Goal: Transaction & Acquisition: Purchase product/service

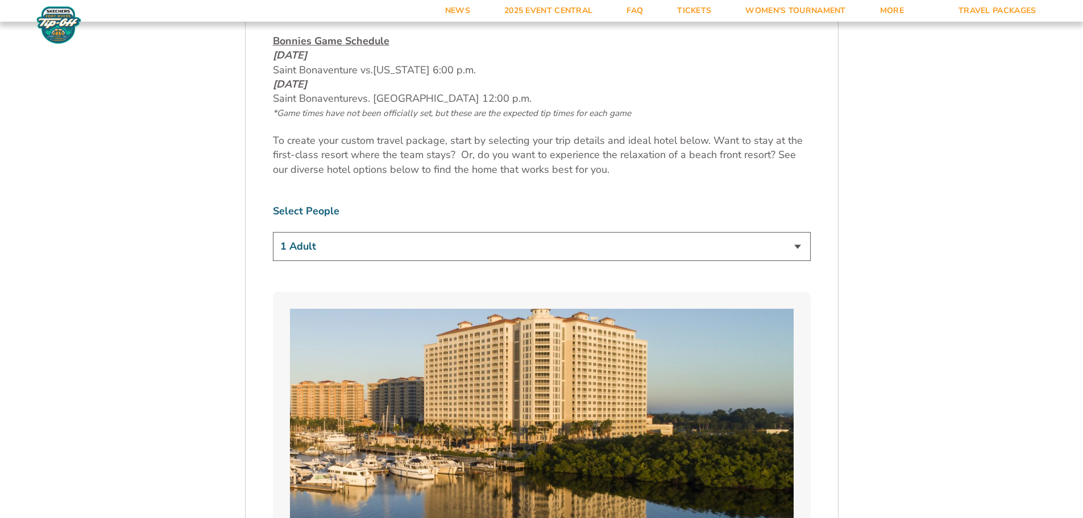
scroll to position [626, 0]
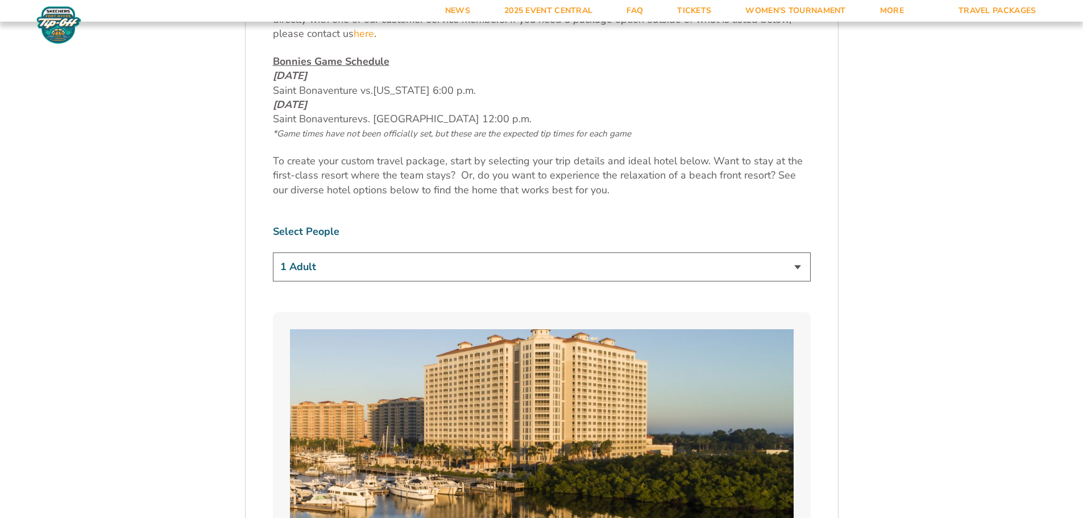
click at [724, 273] on select "1 Adult 2 Adults 3 Adults 4 Adults 2 Adults + 1 Child 2 Adults + 2 Children 2 A…" at bounding box center [542, 267] width 538 height 29
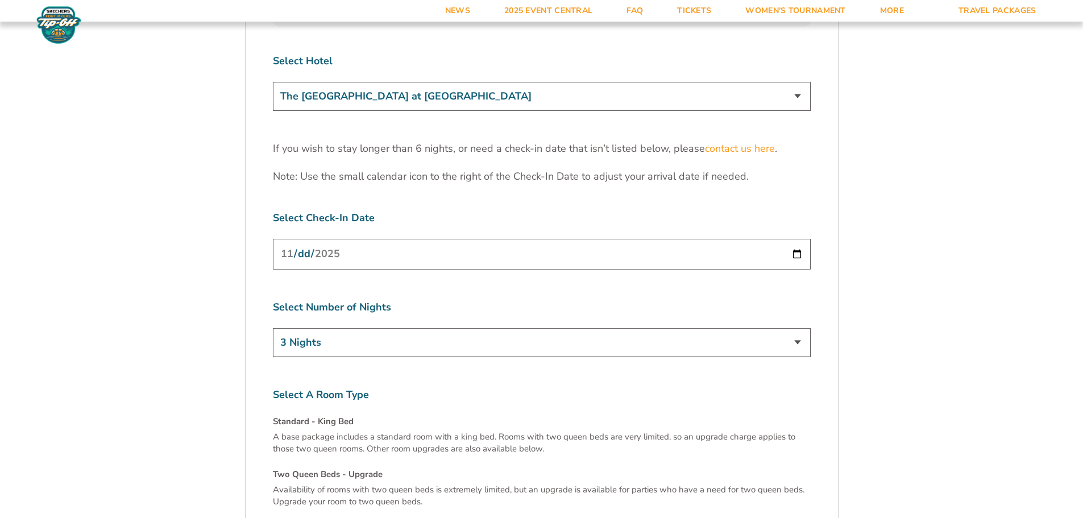
scroll to position [3583, 0]
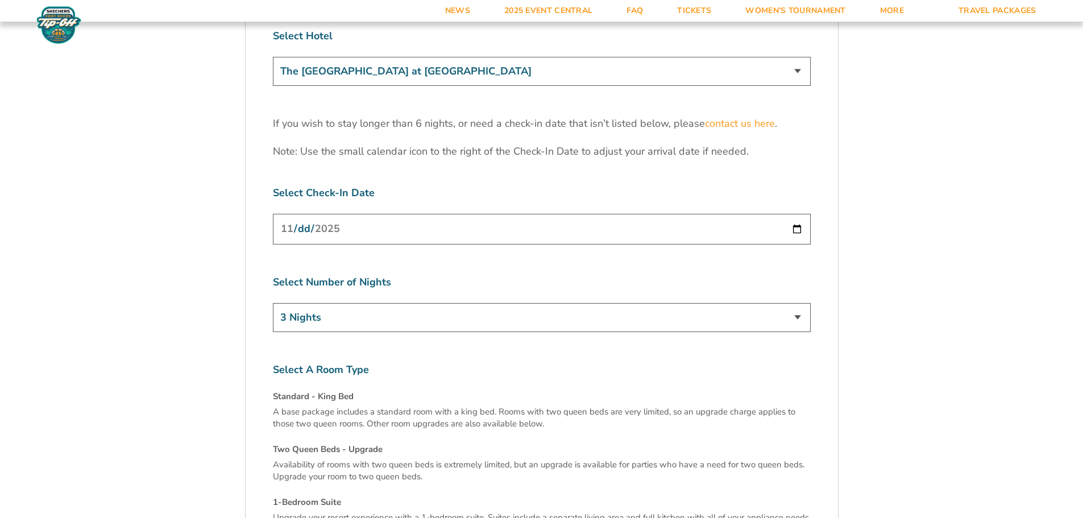
click at [795, 214] on input "[DATE]" at bounding box center [542, 229] width 538 height 30
type input "[DATE]"
click at [796, 303] on select "3 Nights 4 Nights 5 Nights 6 Nights" at bounding box center [542, 317] width 538 height 29
click at [273, 303] on select "3 Nights 4 Nights 5 Nights 6 Nights" at bounding box center [542, 317] width 538 height 29
click at [456, 303] on select "3 Nights 4 Nights 5 Nights 6 Nights" at bounding box center [542, 317] width 538 height 29
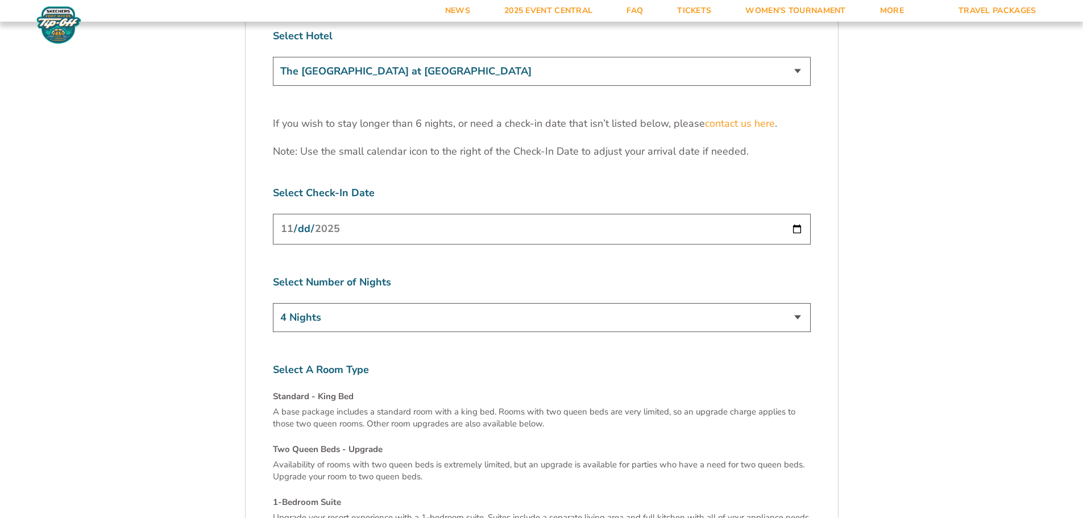
select select "5 Nights"
click at [273, 303] on select "3 Nights 4 Nights 5 Nights 6 Nights" at bounding box center [542, 317] width 538 height 29
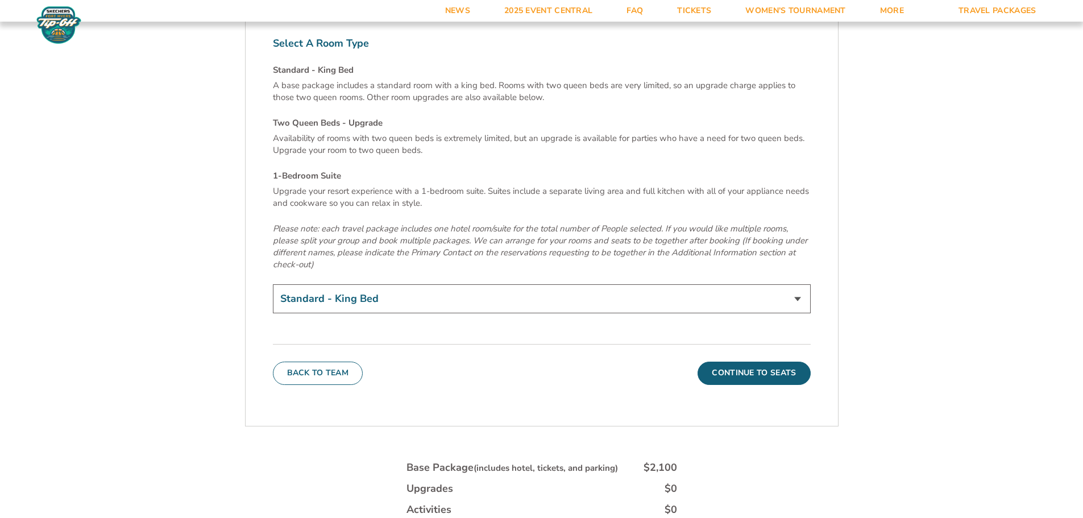
scroll to position [3924, 0]
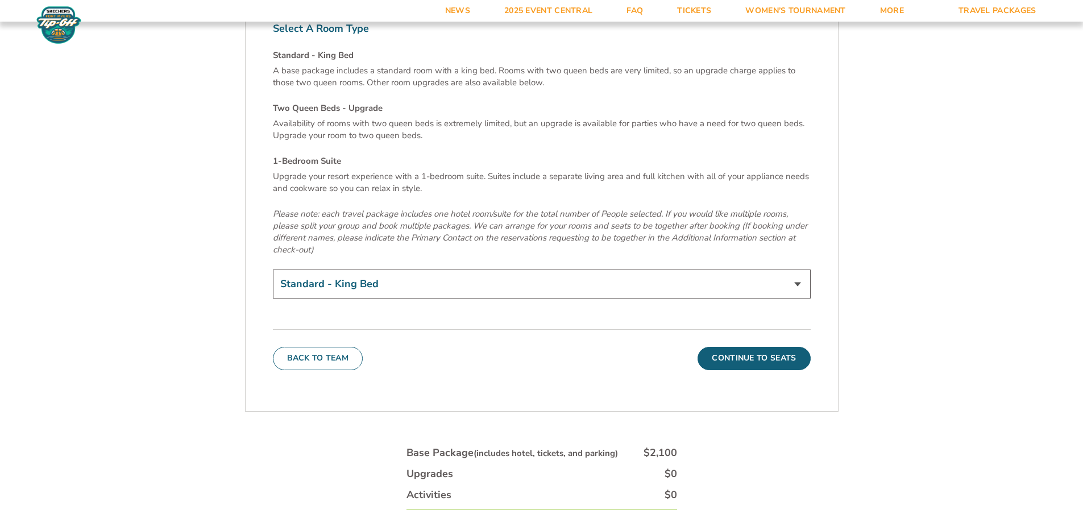
click at [804, 270] on select "Standard - King Bed Two Queen Beds - Upgrade (+$15 per night) 1-Bedroom Suite (…" at bounding box center [542, 284] width 538 height 29
click at [793, 270] on select "Standard - King Bed Two Queen Beds - Upgrade (+$15 per night) 1-Bedroom Suite (…" at bounding box center [542, 284] width 538 height 29
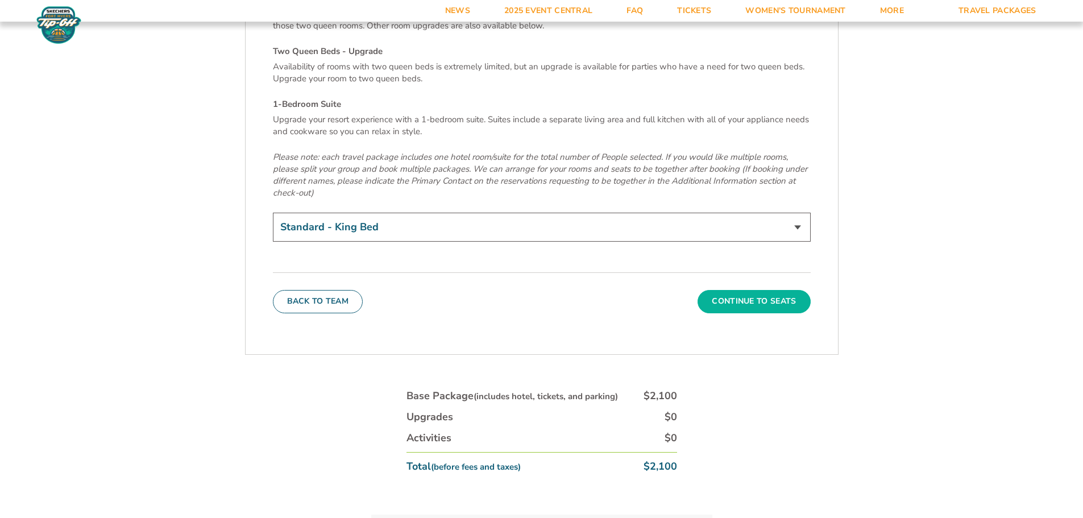
click at [765, 290] on button "Continue To Seats" at bounding box center [754, 301] width 113 height 23
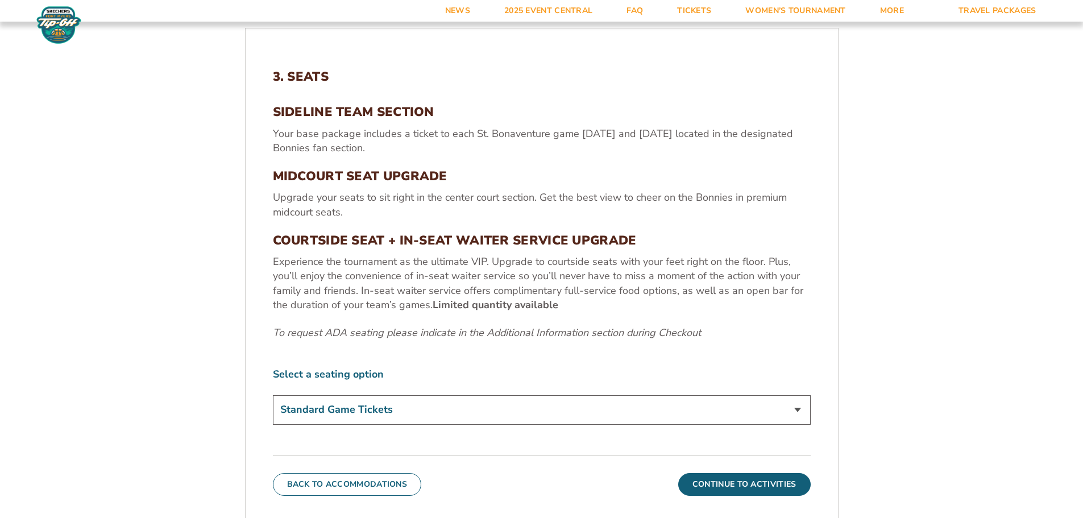
scroll to position [416, 0]
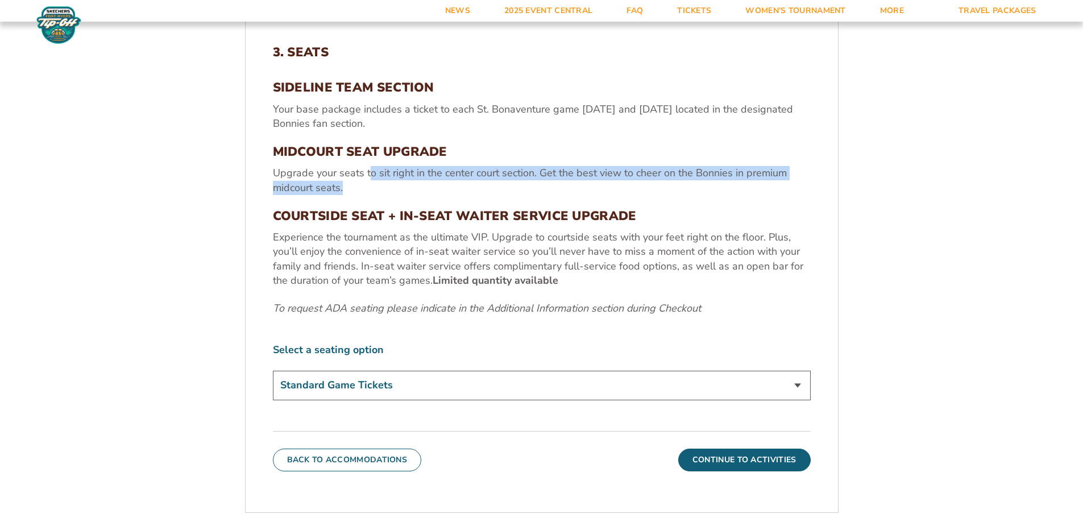
drag, startPoint x: 370, startPoint y: 171, endPoint x: 374, endPoint y: 183, distance: 13.0
click at [374, 183] on p "Upgrade your seats to sit right in the center court section. Get the best view …" at bounding box center [542, 180] width 538 height 28
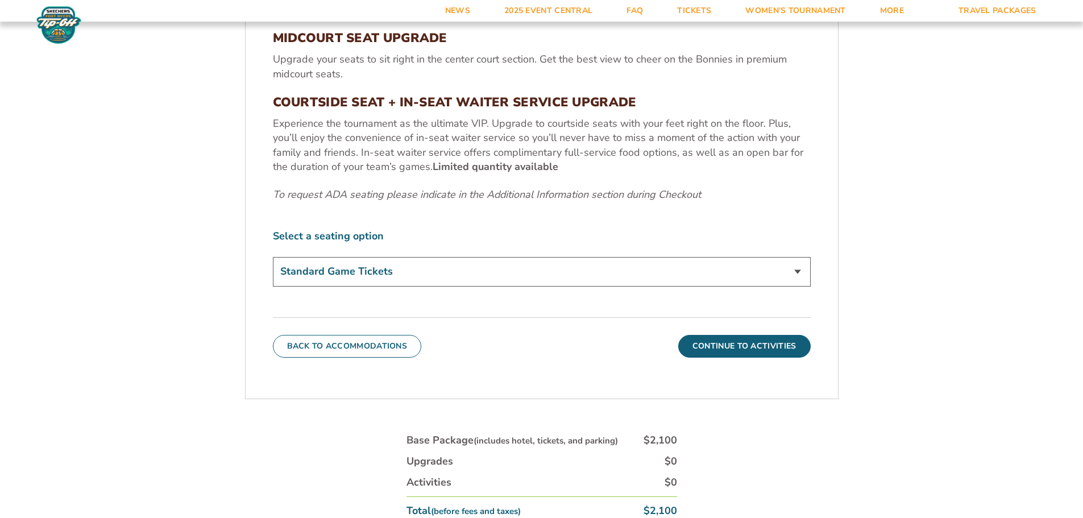
scroll to position [586, 0]
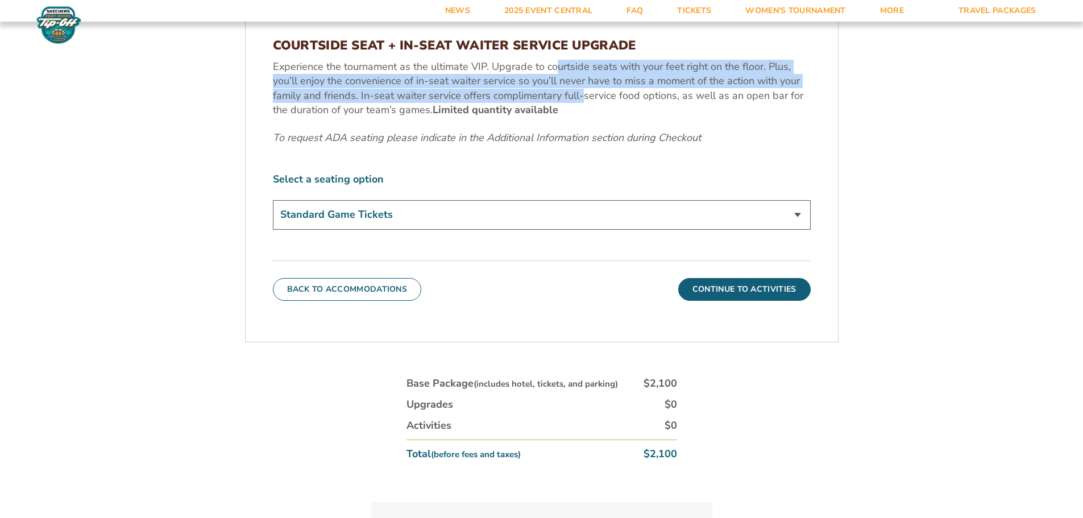
drag, startPoint x: 553, startPoint y: 71, endPoint x: 580, endPoint y: 94, distance: 35.5
click at [580, 94] on p "Experience the tournament as the ultimate VIP. Upgrade to courtside seats with …" at bounding box center [542, 88] width 538 height 57
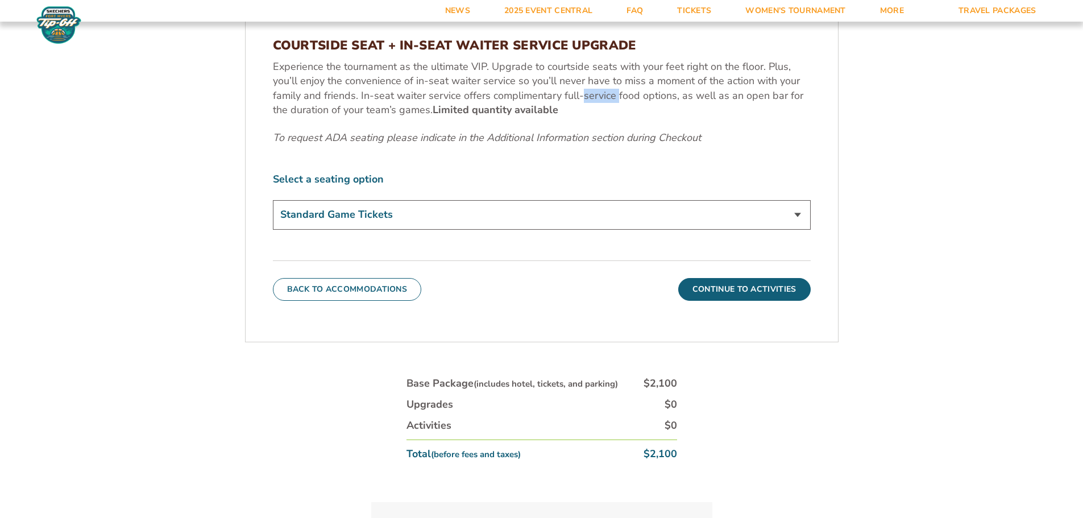
click at [580, 94] on p "Experience the tournament as the ultimate VIP. Upgrade to courtside seats with …" at bounding box center [542, 88] width 538 height 57
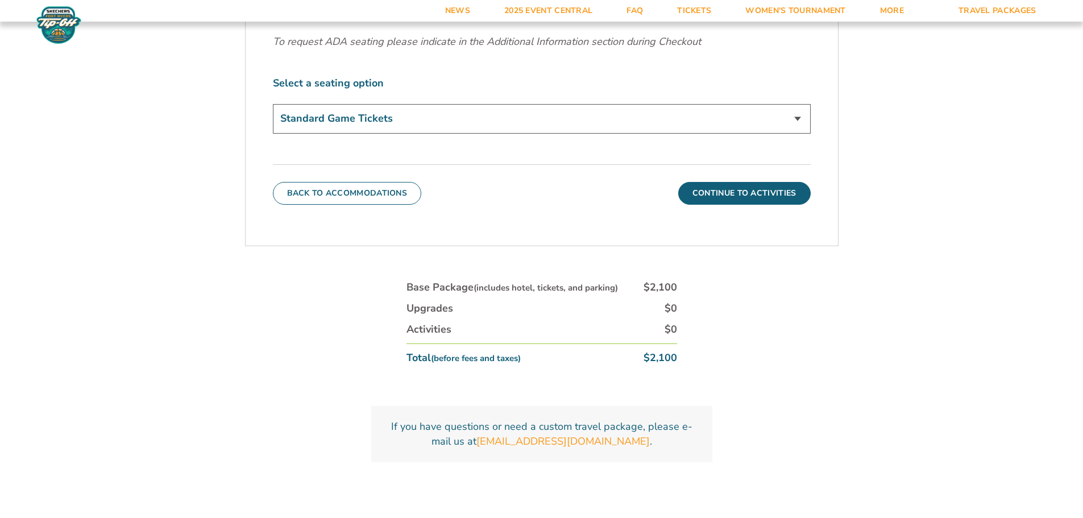
scroll to position [700, 0]
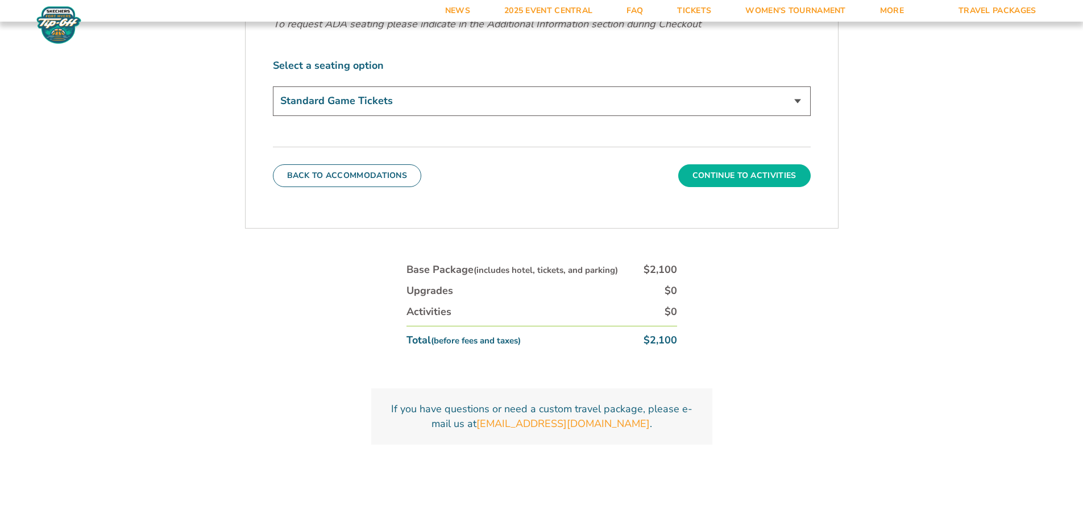
click at [750, 174] on button "Continue To Activities" at bounding box center [744, 175] width 133 height 23
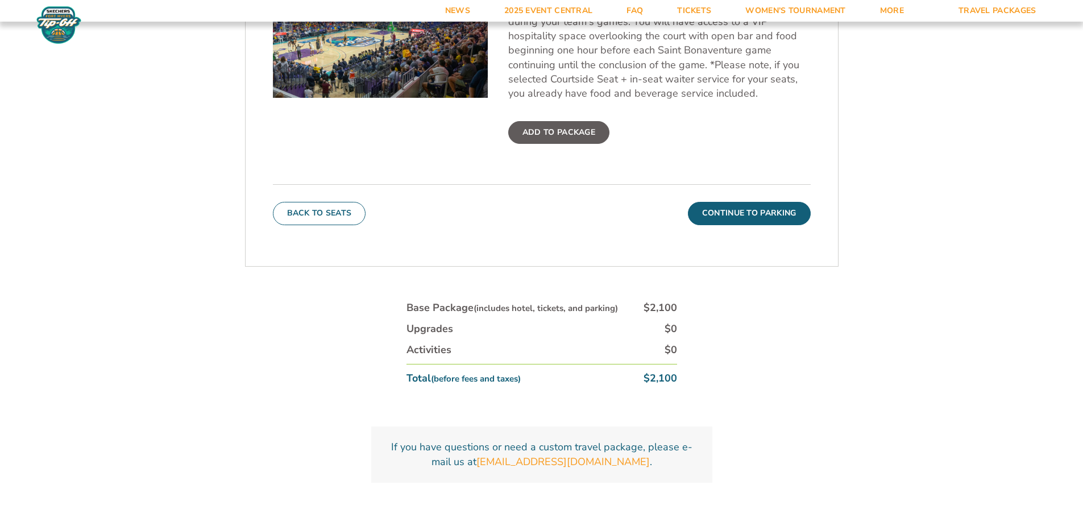
scroll to position [586, 0]
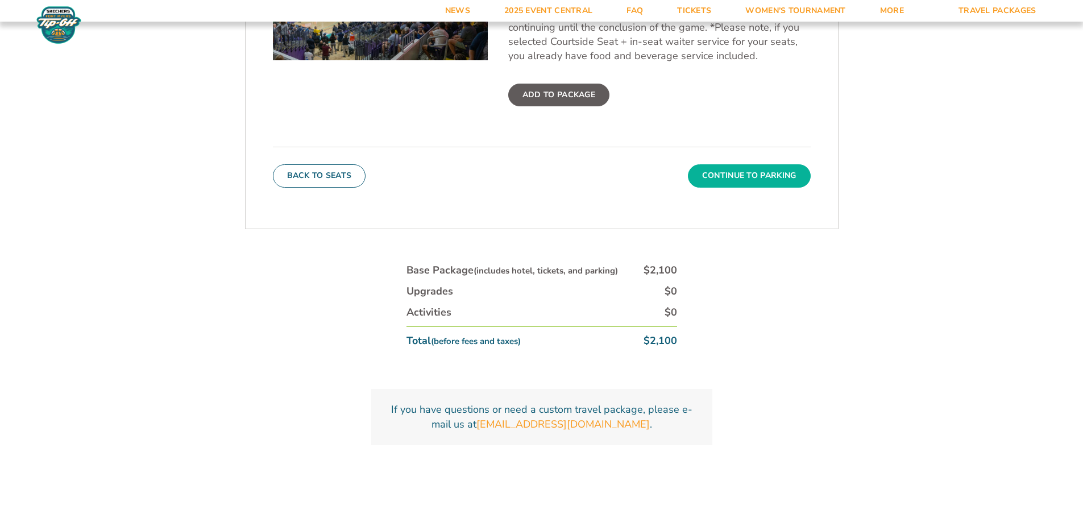
click at [751, 175] on button "Continue To Parking" at bounding box center [749, 175] width 123 height 23
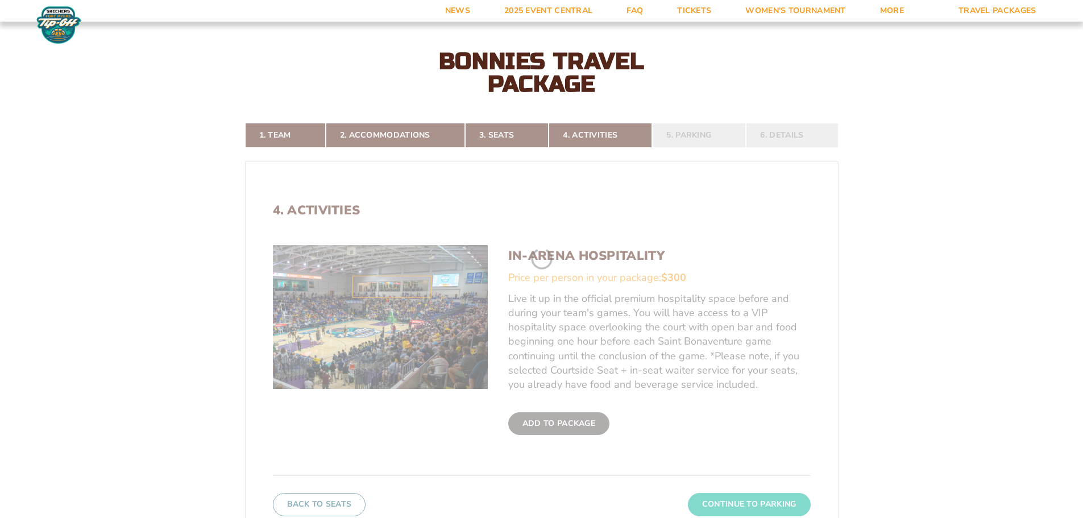
scroll to position [245, 0]
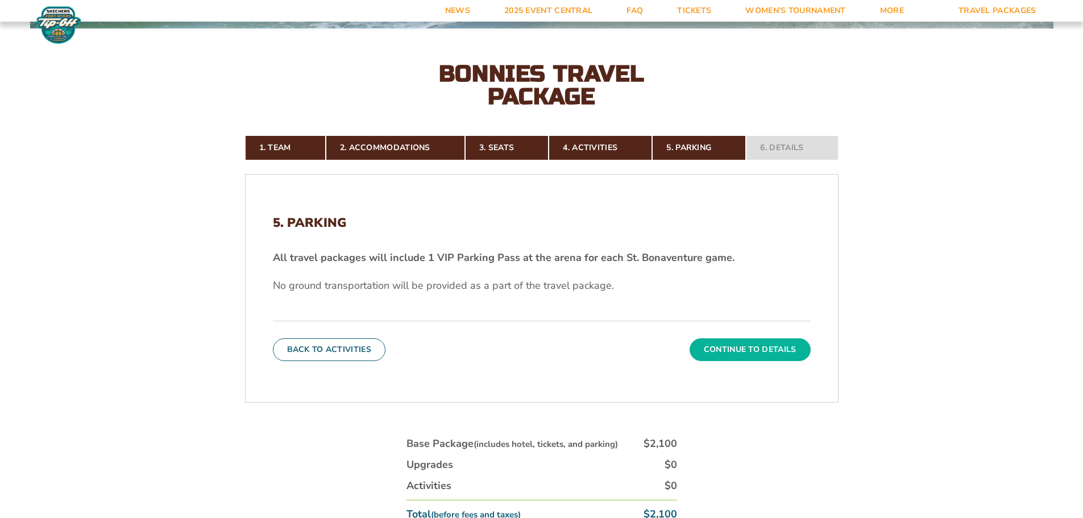
click at [771, 349] on button "Continue To Details" at bounding box center [750, 349] width 121 height 23
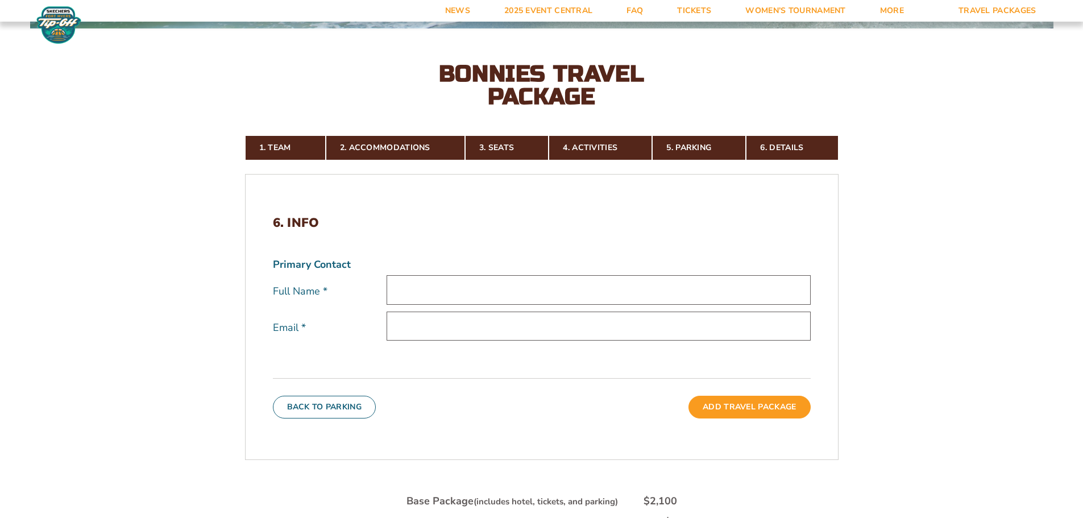
click at [459, 283] on input "text" at bounding box center [599, 289] width 424 height 29
type input "[PERSON_NAME]"
type input "[EMAIL_ADDRESS][DOMAIN_NAME]"
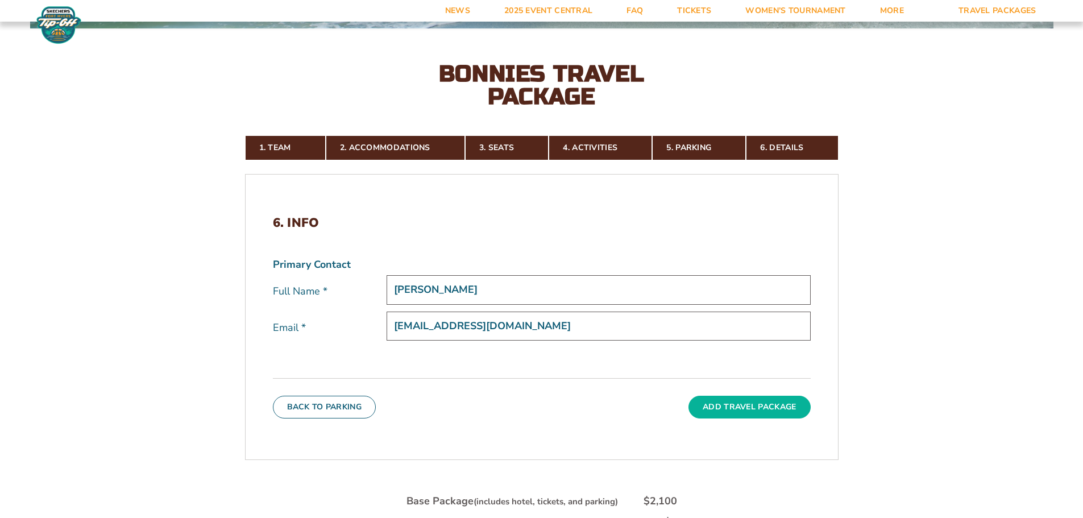
click at [762, 400] on button "Add Travel Package" at bounding box center [750, 407] width 122 height 23
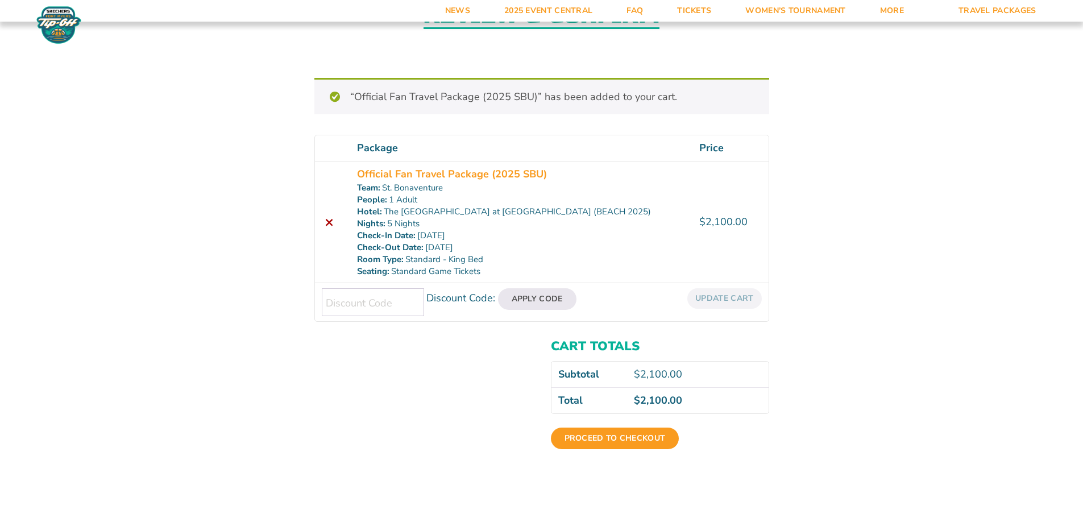
scroll to position [114, 0]
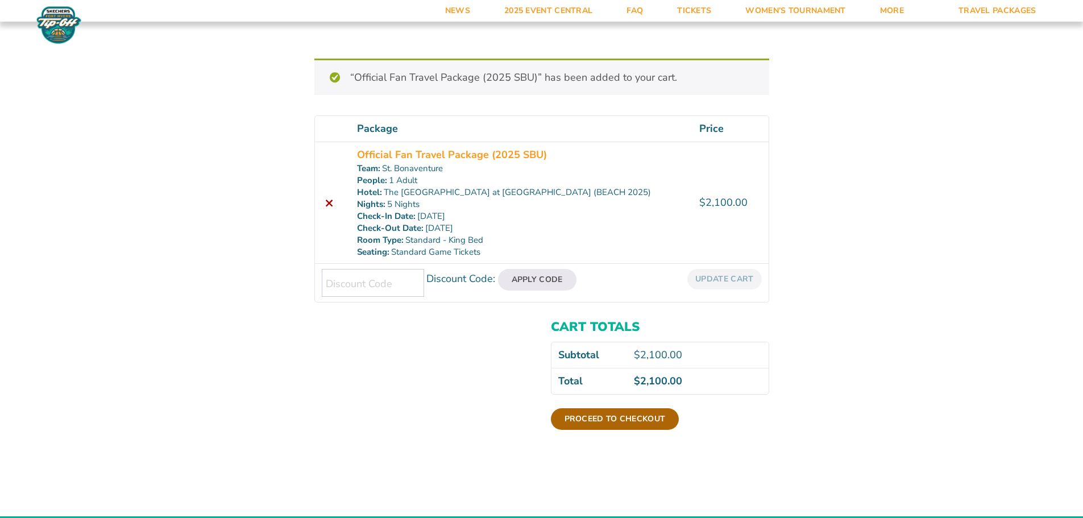
click at [617, 417] on link "Proceed to checkout" at bounding box center [615, 419] width 129 height 22
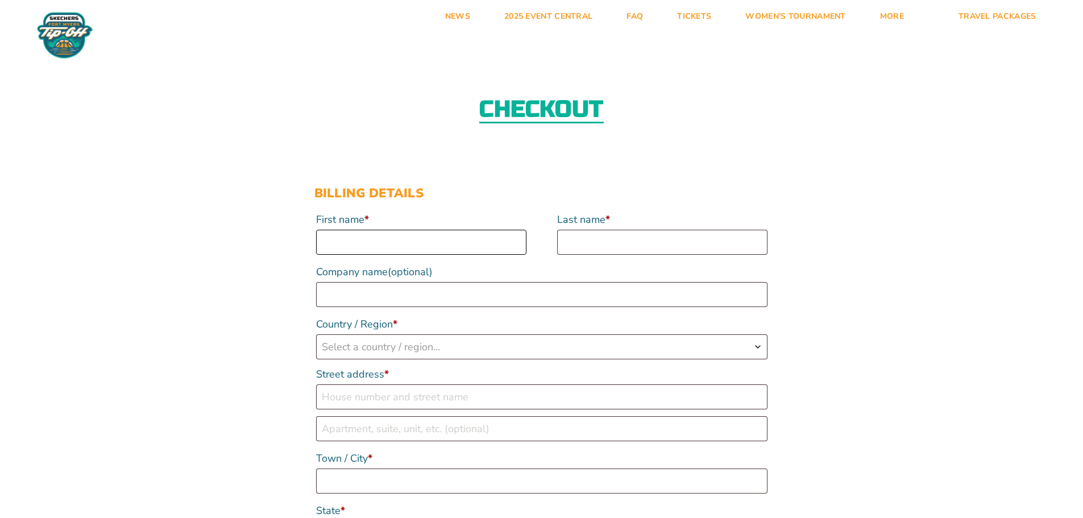
click at [419, 238] on input "First name *" at bounding box center [421, 242] width 210 height 25
type input "Steven"
type input "Mest"
type input "St. Bonaventure University"
select select "US"
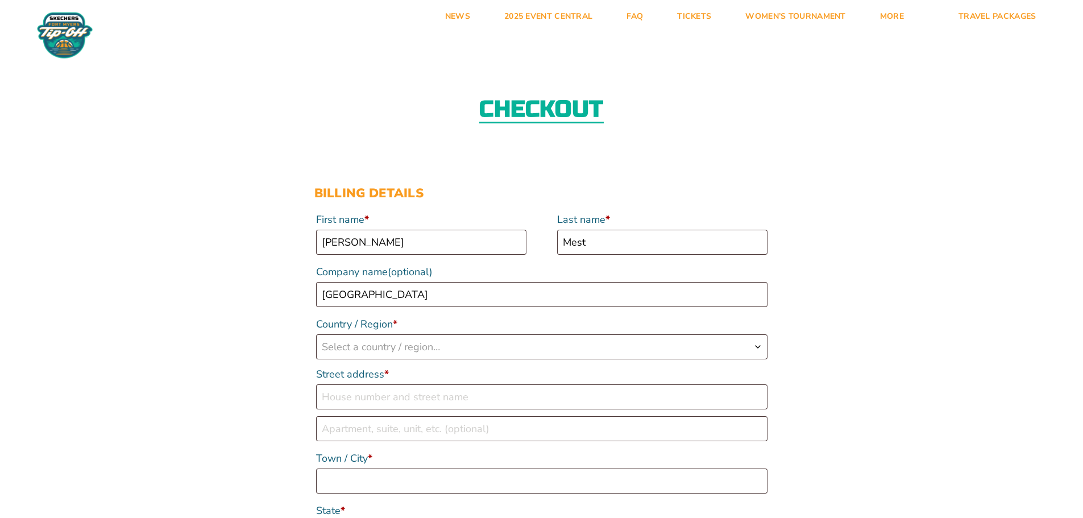
type input "3261 West State St."
type input "P.O. Box G"
type input "St. Bonaventure, NY"
type input "14778"
type input "17163752319"
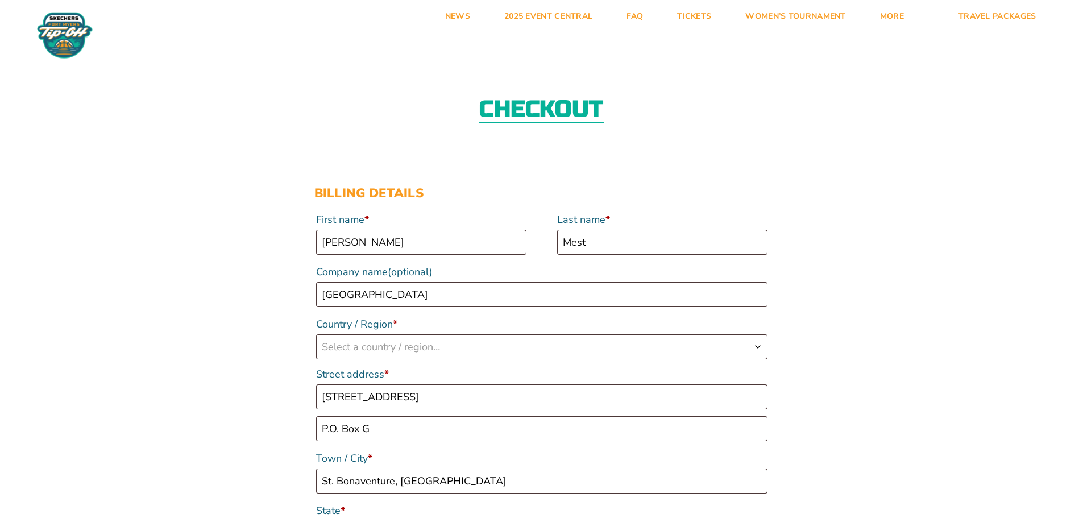
type input "[EMAIL_ADDRESS][DOMAIN_NAME]"
select select "US"
select select "NY"
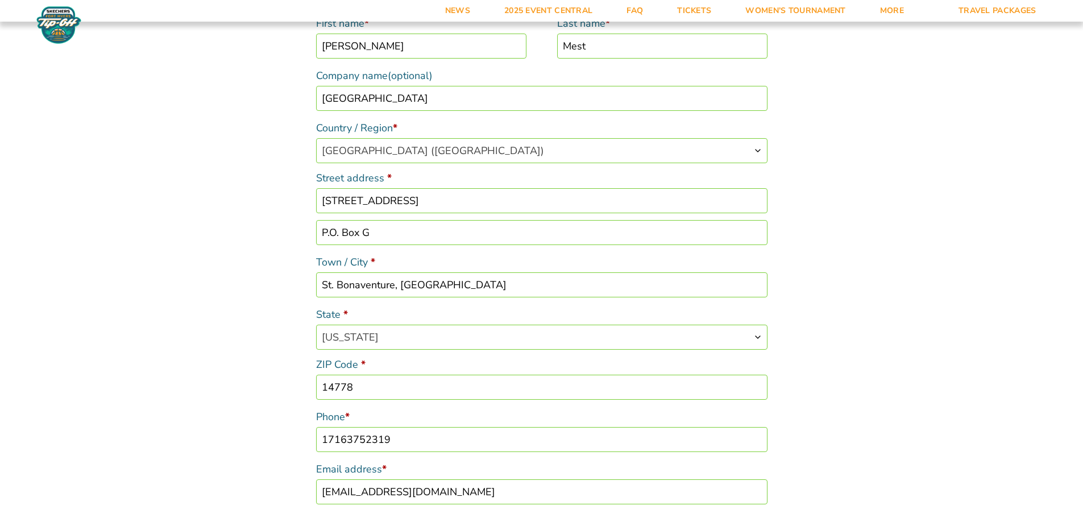
scroll to position [218, 0]
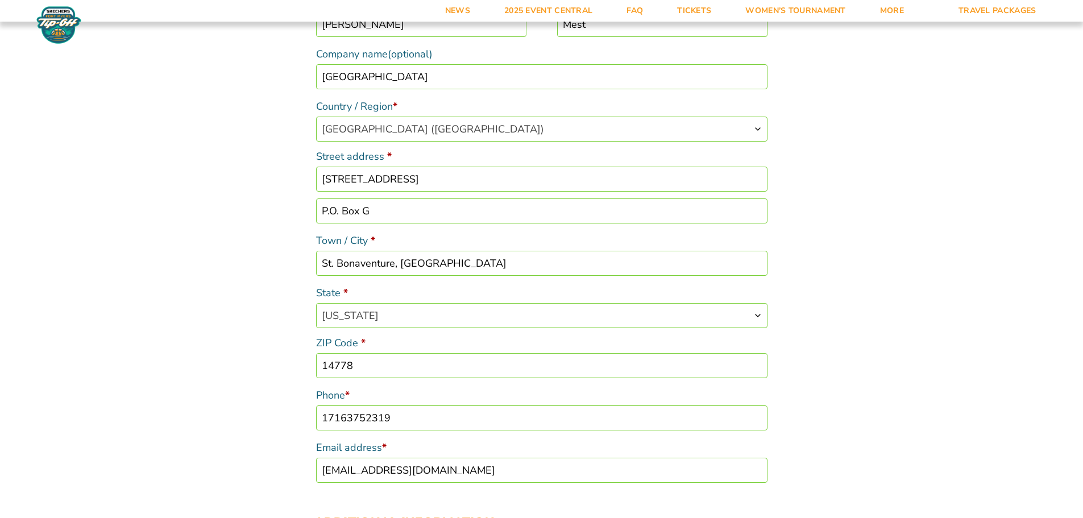
click at [466, 262] on input "St. Bonaventure, NY" at bounding box center [542, 263] width 452 height 25
type input "St. Bonaventure"
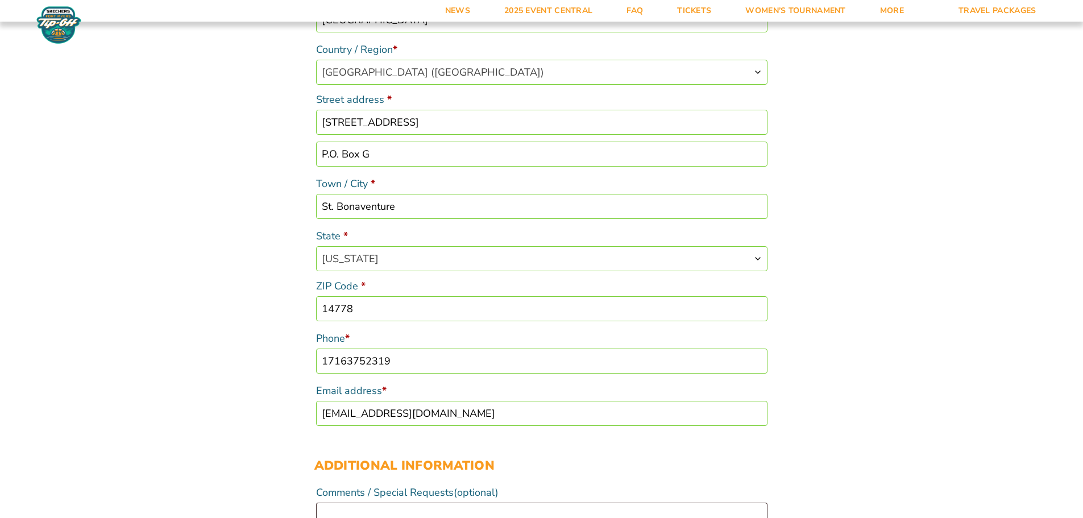
click at [429, 360] on input "17163752319" at bounding box center [542, 361] width 452 height 25
type input "17163782795"
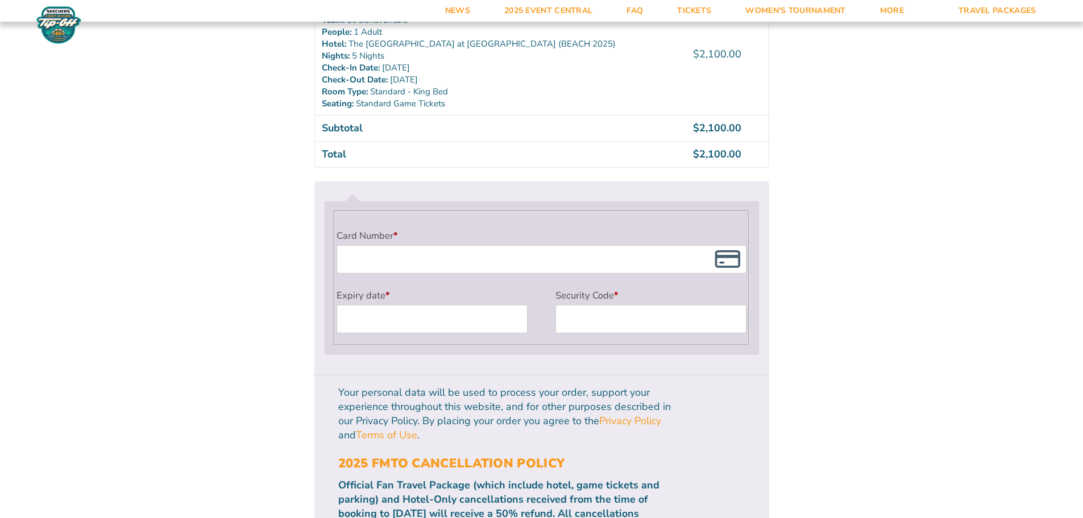
scroll to position [900, 0]
